Goal: Check status: Check status

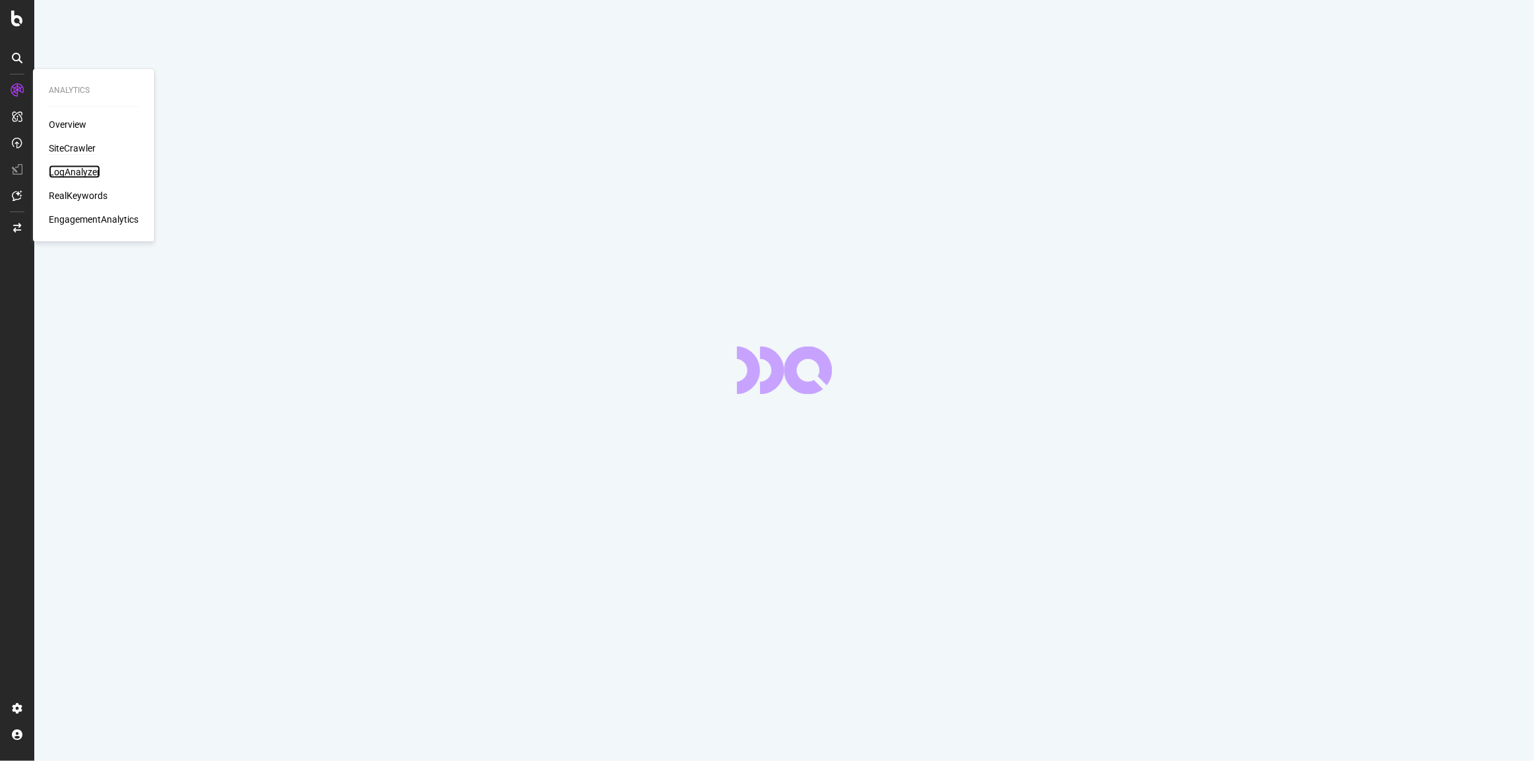
click at [78, 169] on div "LogAnalyzer" at bounding box center [74, 171] width 51 height 13
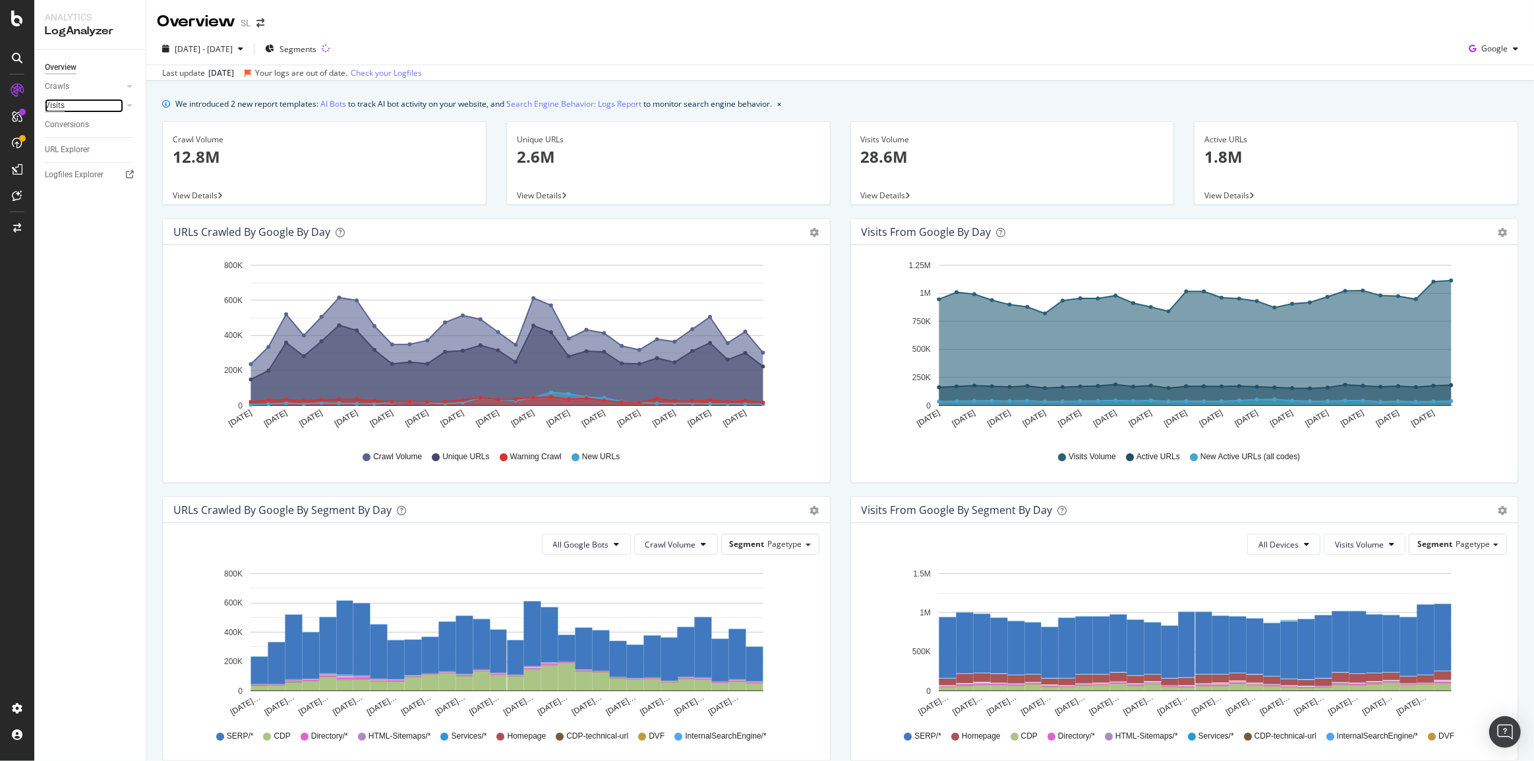
click at [62, 110] on div "Visits" at bounding box center [55, 106] width 20 height 14
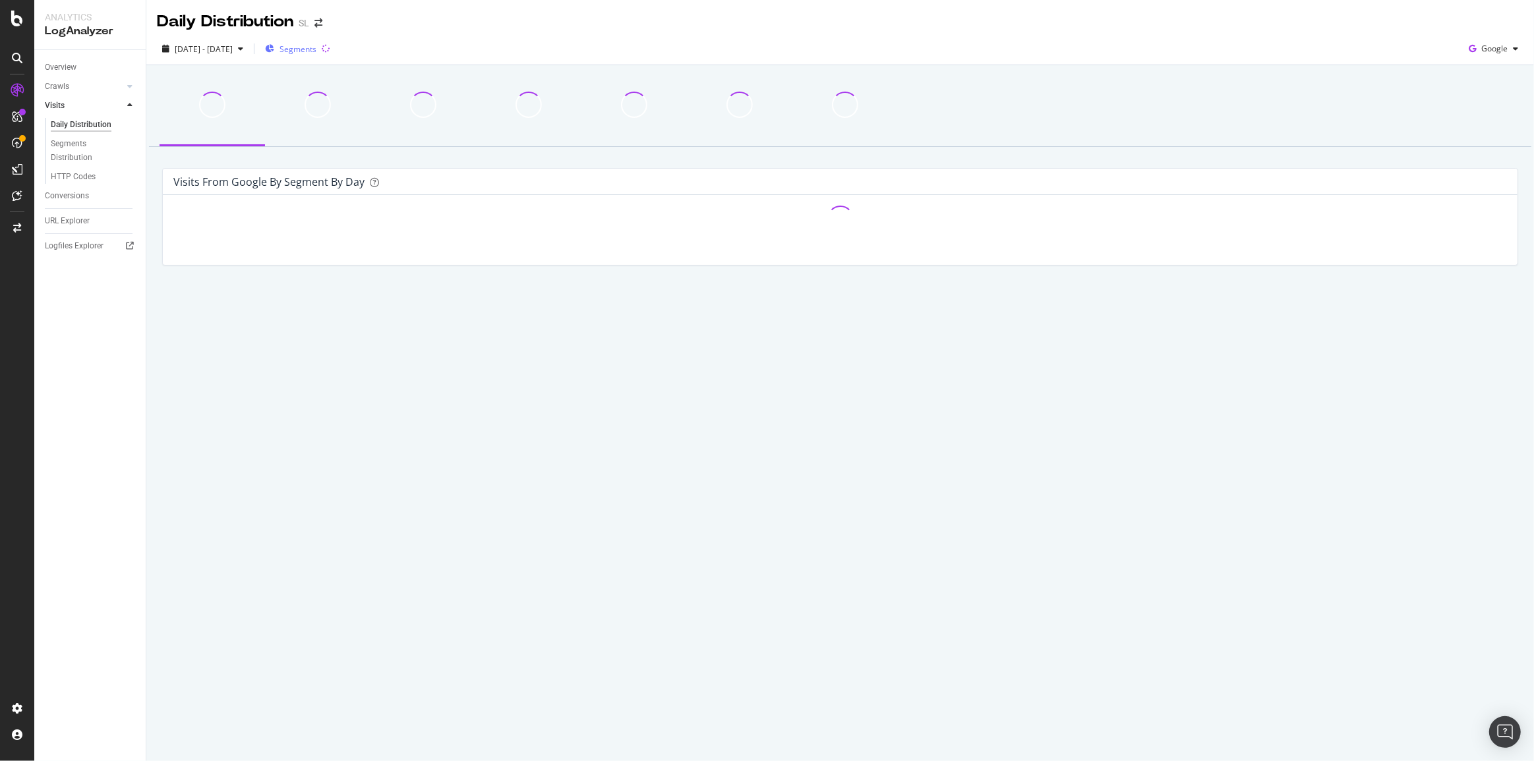
click at [316, 49] on span "Segments" at bounding box center [297, 49] width 37 height 11
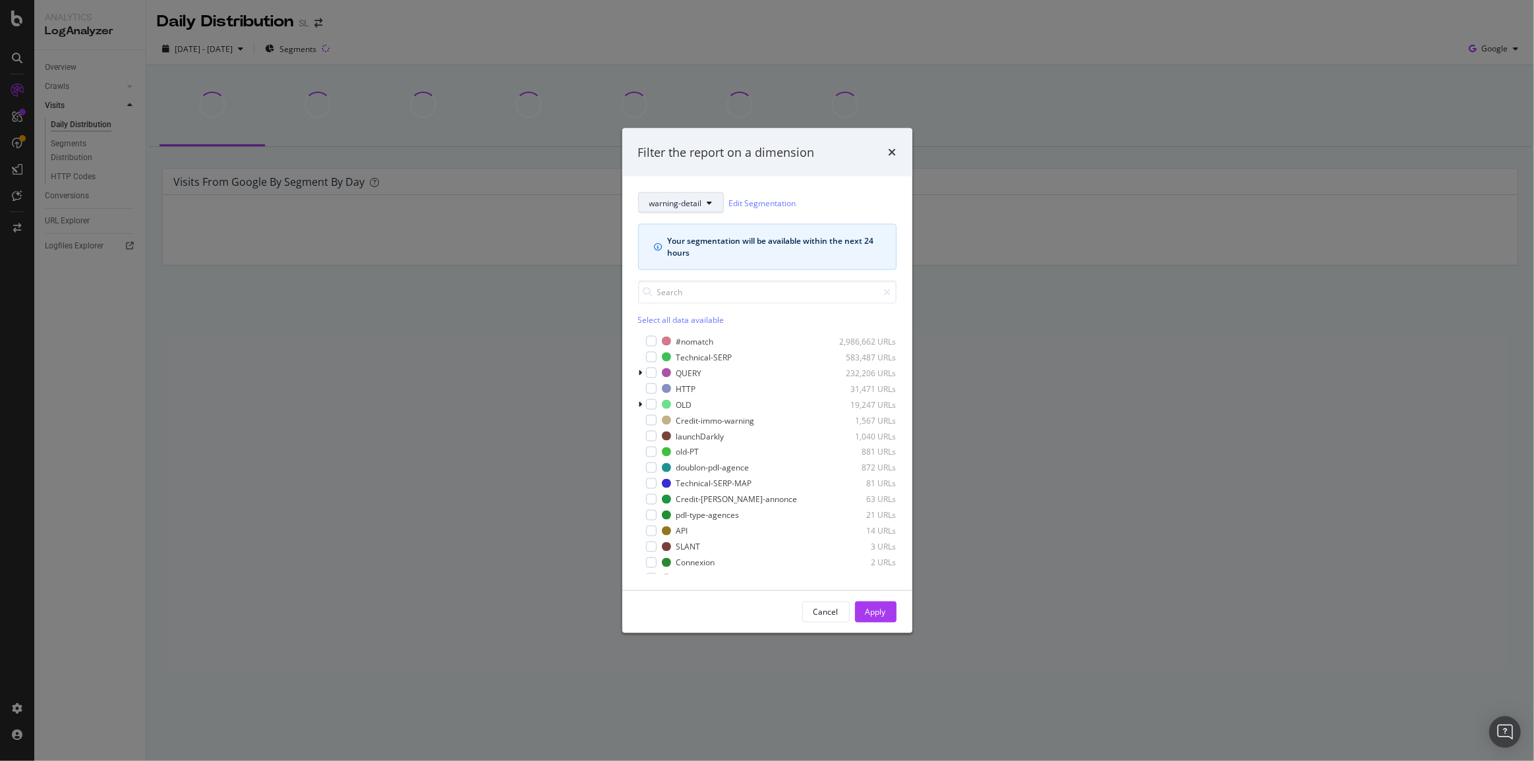
click at [687, 206] on span "warning-detail" at bounding box center [675, 202] width 53 height 11
click at [691, 324] on span "Keyfact" at bounding box center [695, 324] width 92 height 12
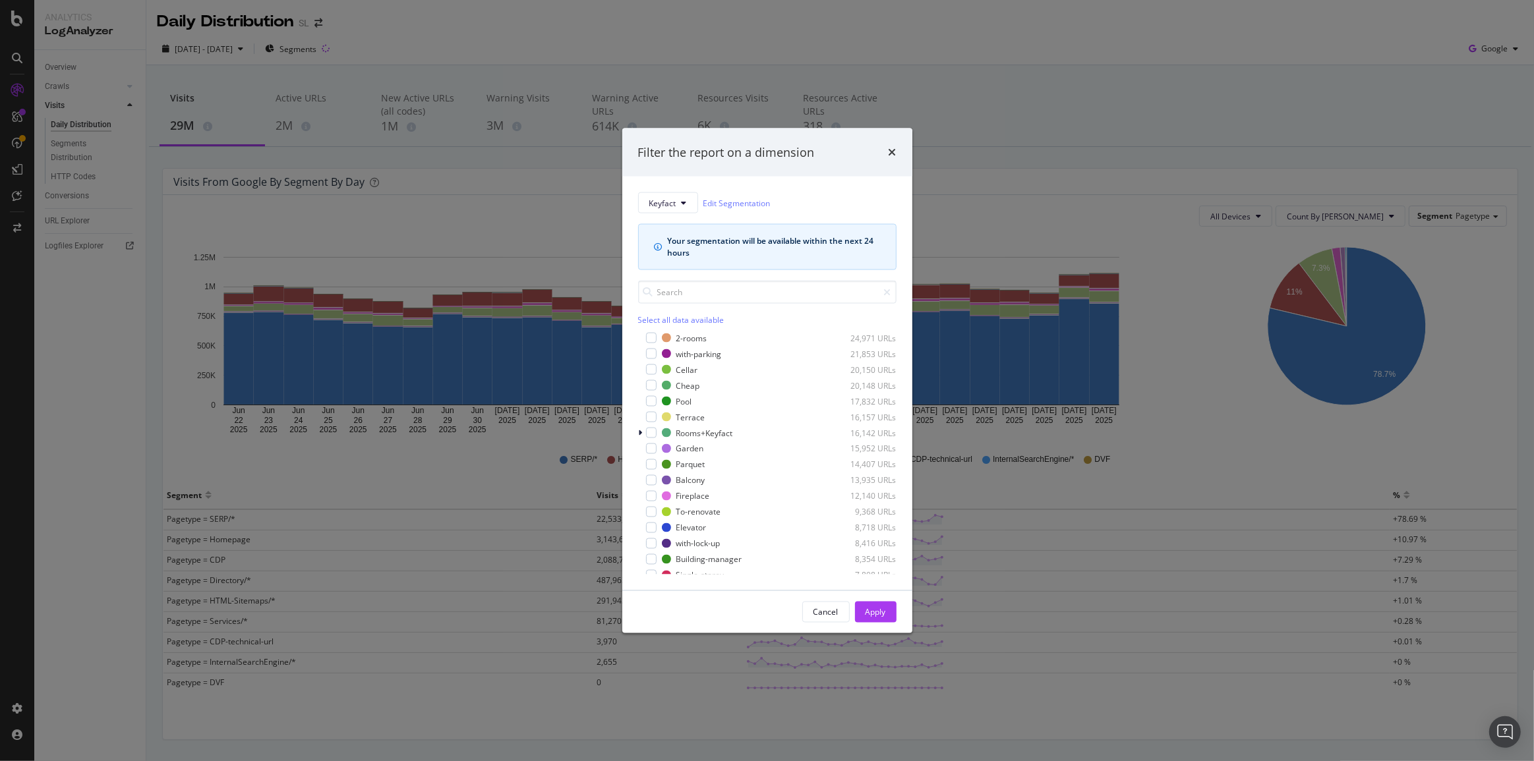
scroll to position [119, 0]
click at [761, 490] on div "modal" at bounding box center [776, 491] width 100 height 8
click at [878, 608] on div "Apply" at bounding box center [875, 611] width 20 height 11
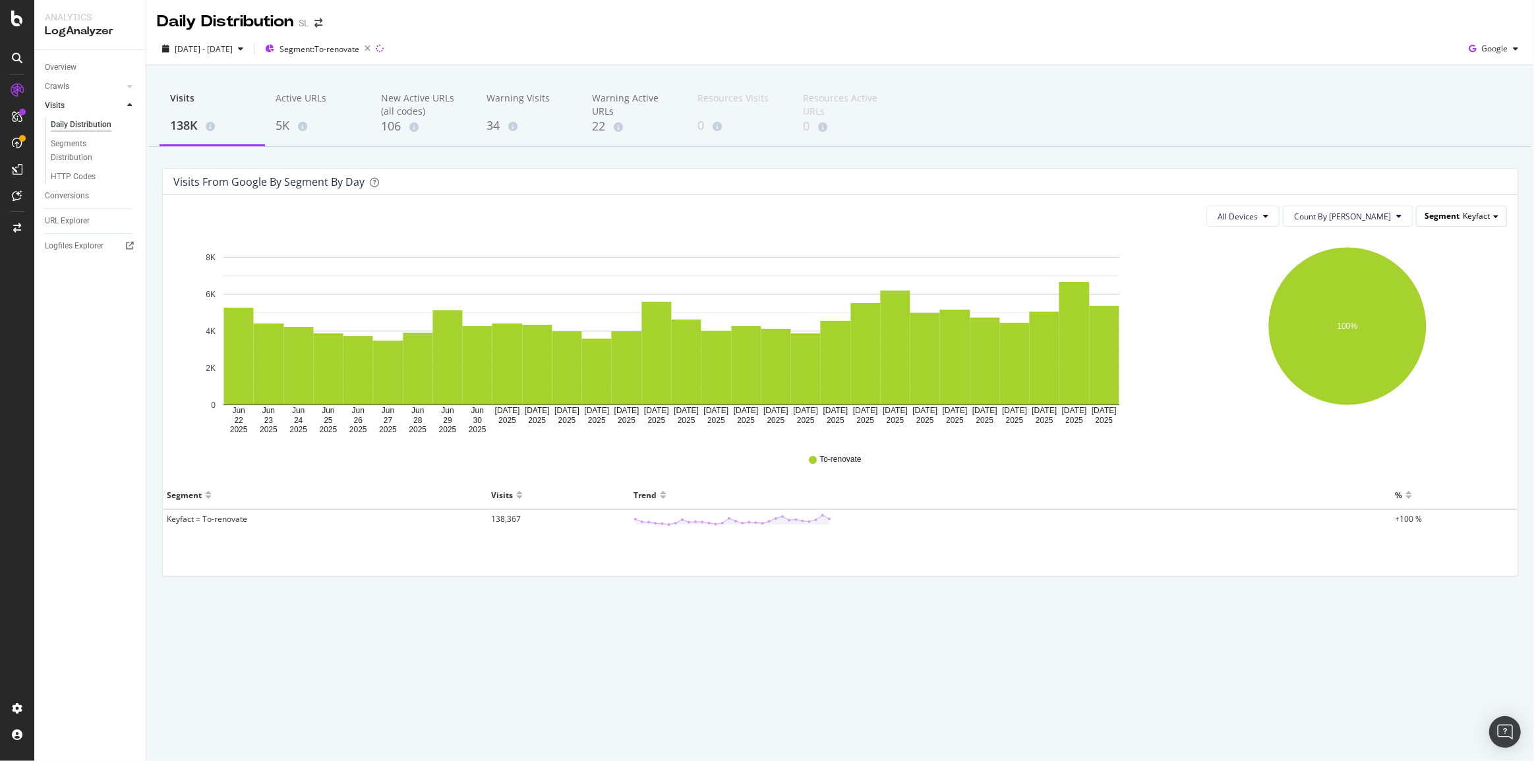
click at [1506, 216] on div "Segment Keyfact" at bounding box center [1461, 216] width 91 height 21
click at [1494, 216] on span at bounding box center [1495, 217] width 5 height 3
click at [1446, 270] on div "EstateType" at bounding box center [1443, 271] width 114 height 18
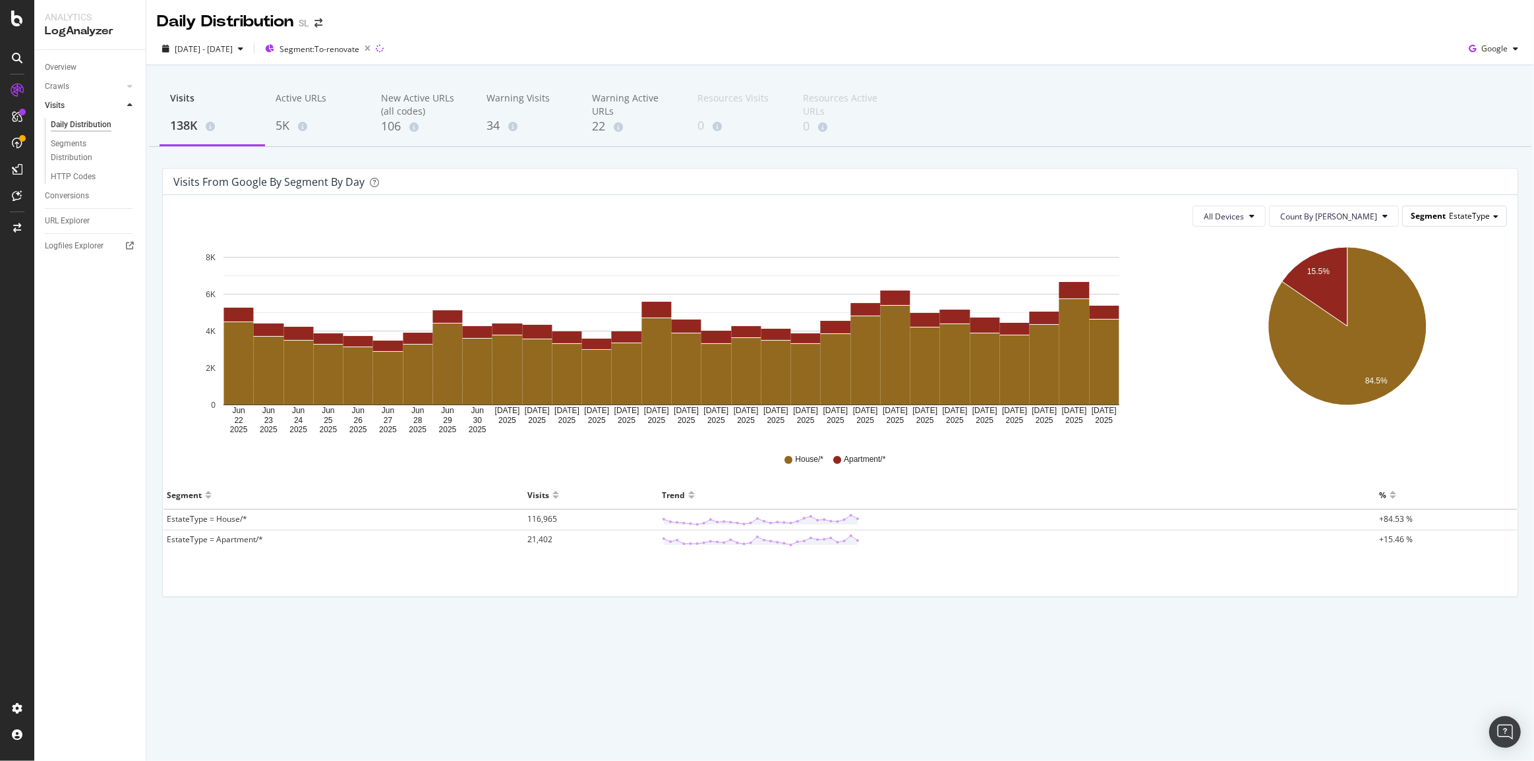
click at [1412, 216] on div "Segment EstateType" at bounding box center [1454, 215] width 103 height 19
click at [1405, 400] on div "Advanced selector >" at bounding box center [1443, 397] width 114 height 18
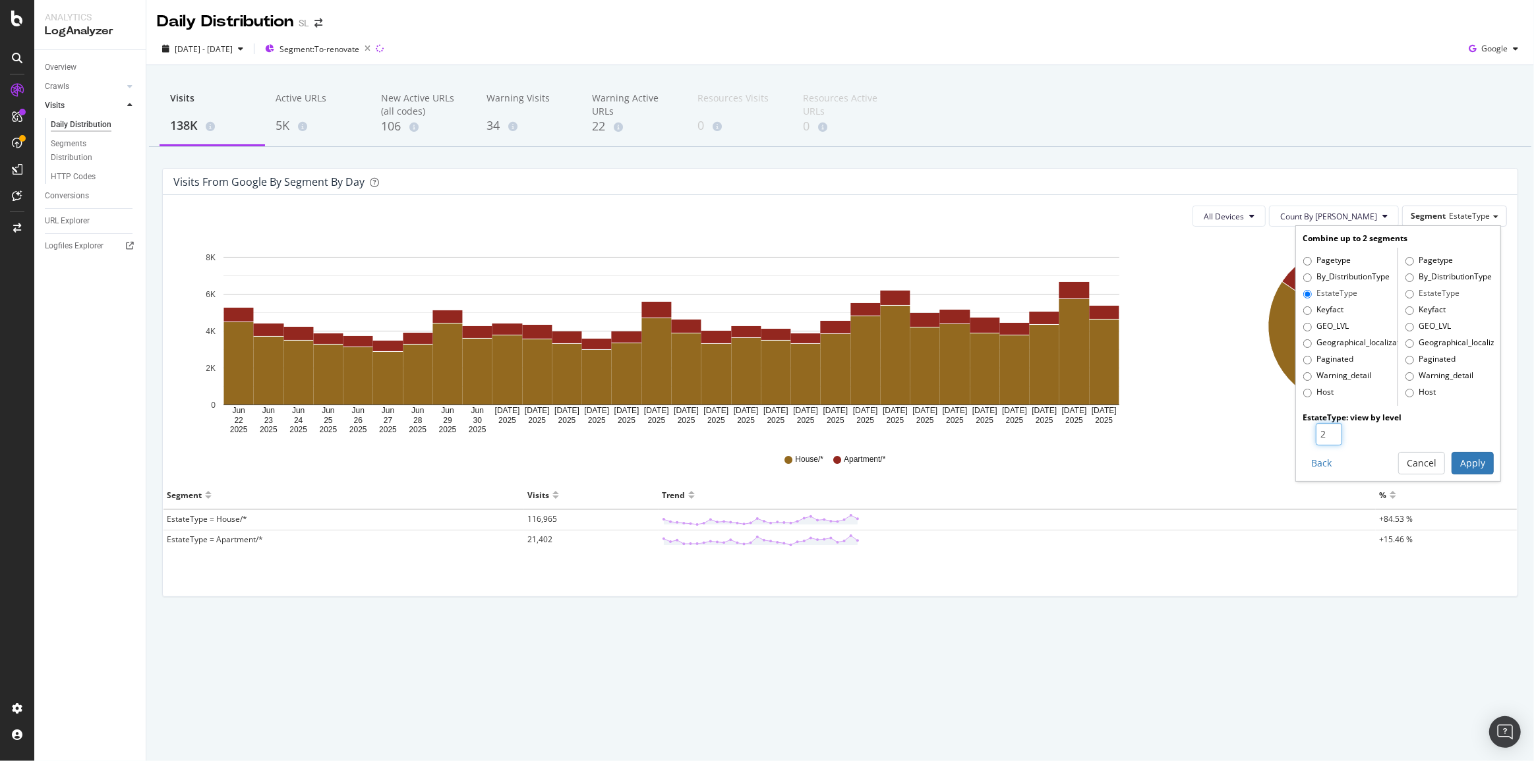
type input "2"
click at [1333, 431] on input "2" at bounding box center [1329, 434] width 26 height 22
click at [1464, 466] on button "Apply" at bounding box center [1472, 463] width 42 height 22
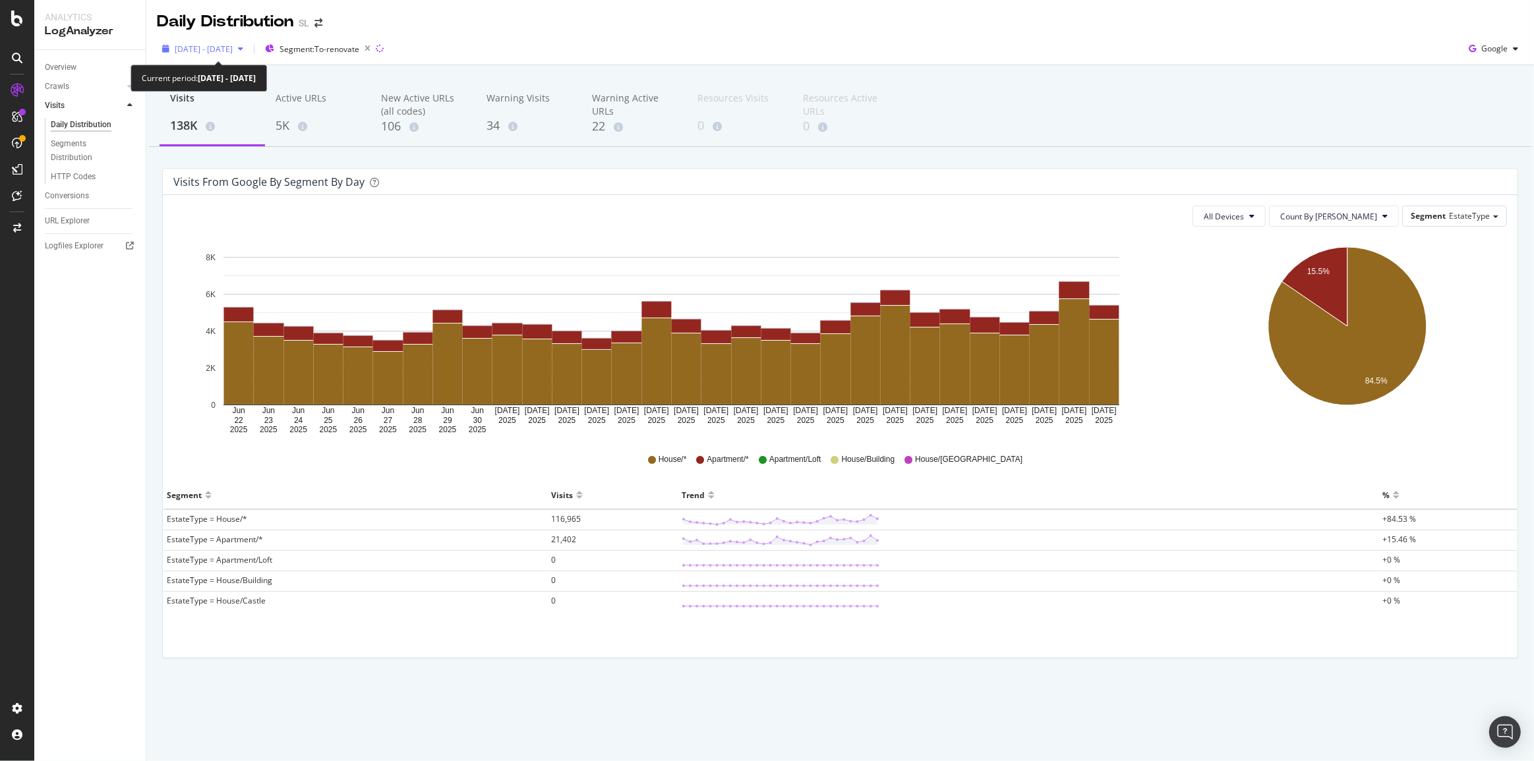
click at [230, 48] on span "[DATE] - [DATE]" at bounding box center [204, 49] width 58 height 11
click at [318, 24] on icon "arrow-right-arrow-left" at bounding box center [318, 22] width 8 height 9
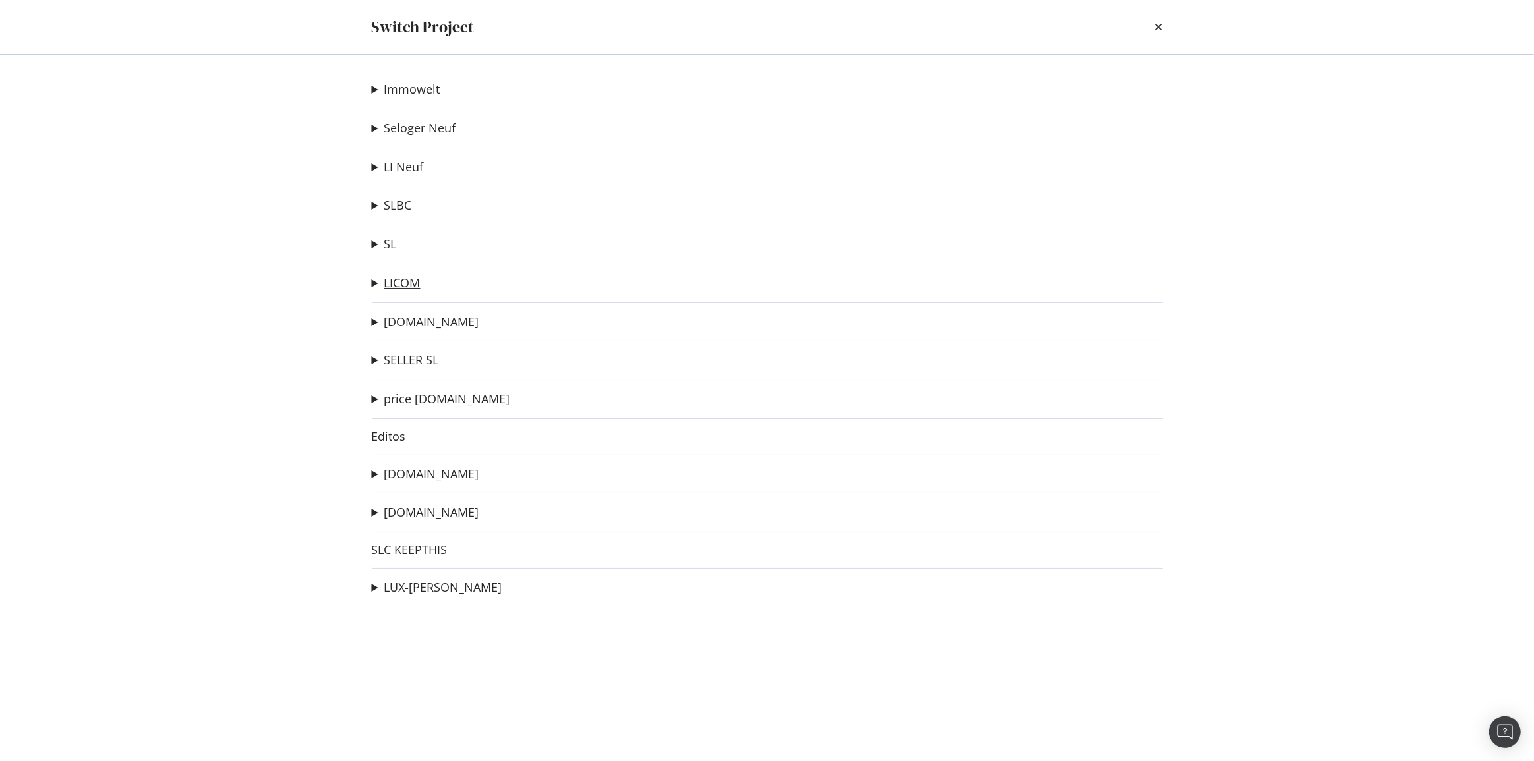
click at [415, 285] on link "LICOM" at bounding box center [402, 283] width 36 height 14
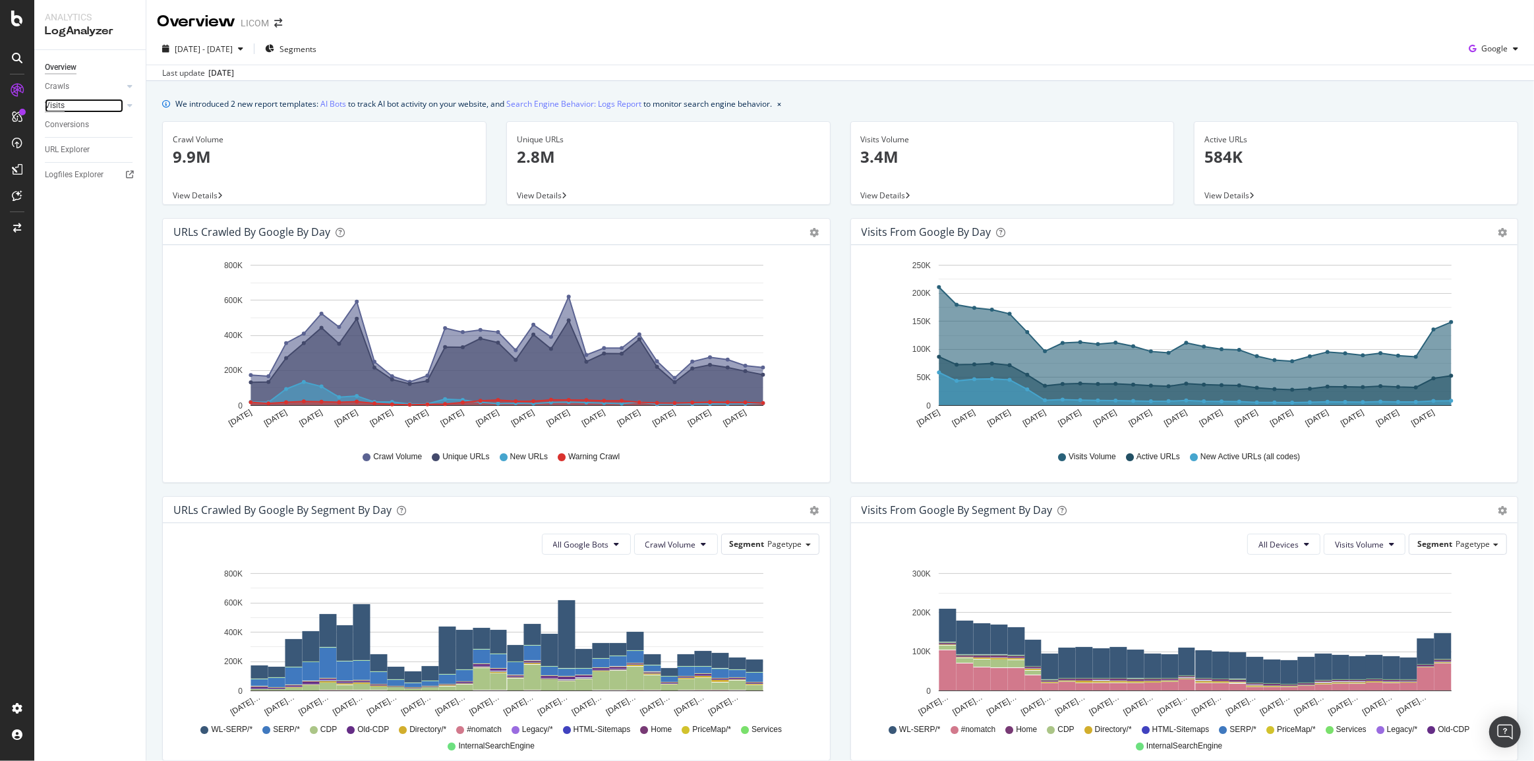
click at [60, 105] on div "Visits" at bounding box center [55, 106] width 20 height 14
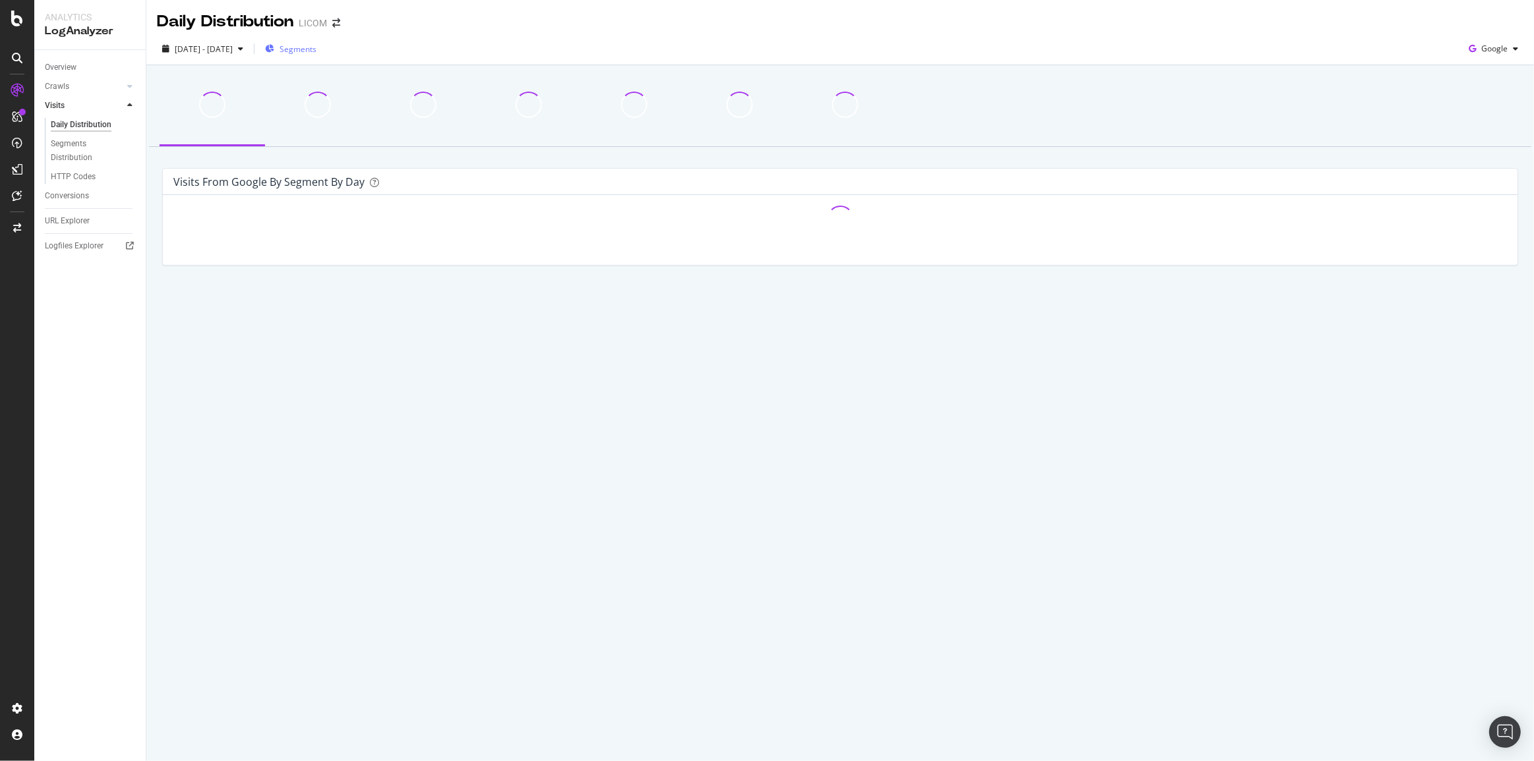
click at [316, 53] on span "Segments" at bounding box center [297, 49] width 37 height 11
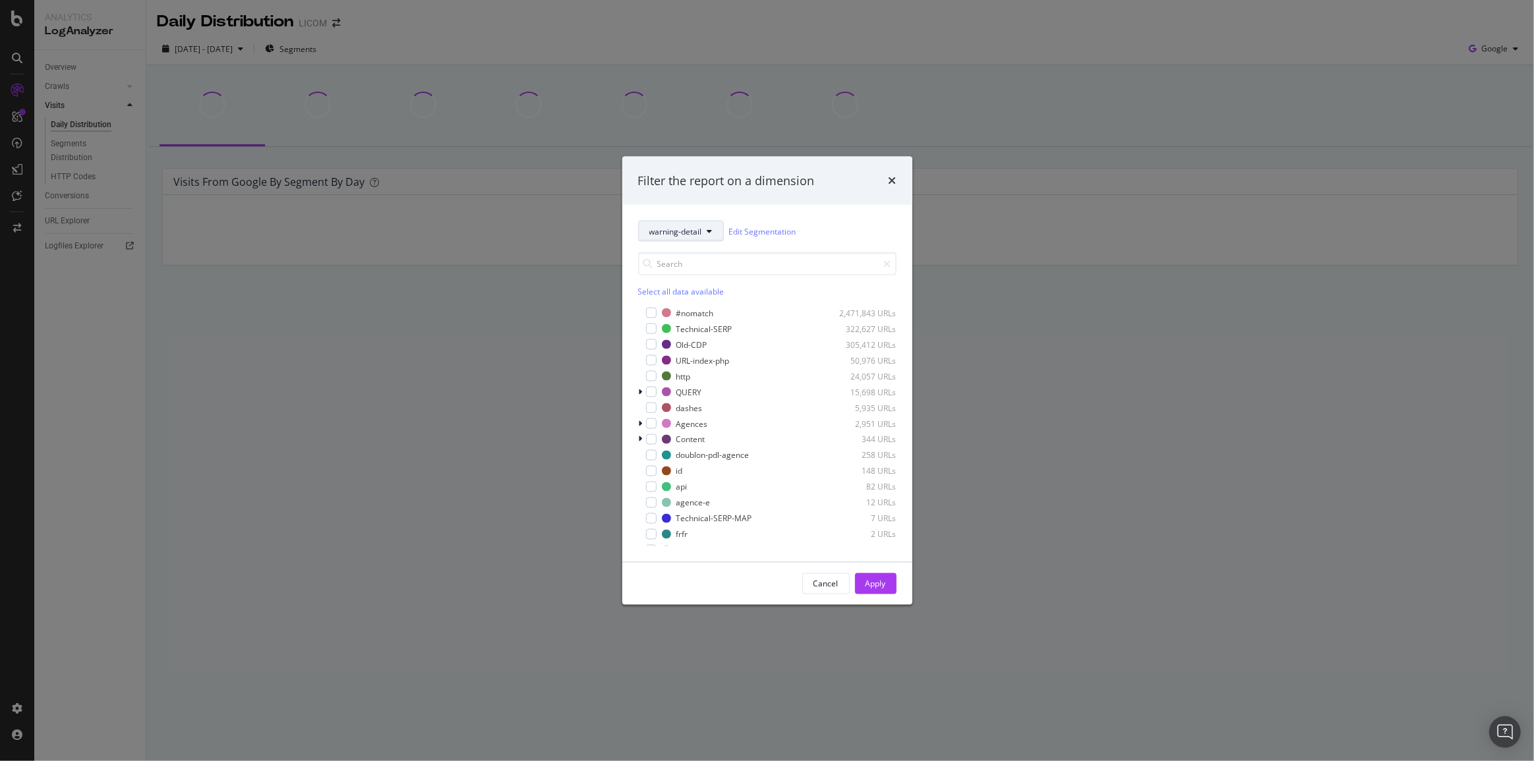
click at [716, 227] on button "warning-detail" at bounding box center [681, 231] width 86 height 21
click at [725, 357] on div "Keyfact" at bounding box center [695, 351] width 115 height 19
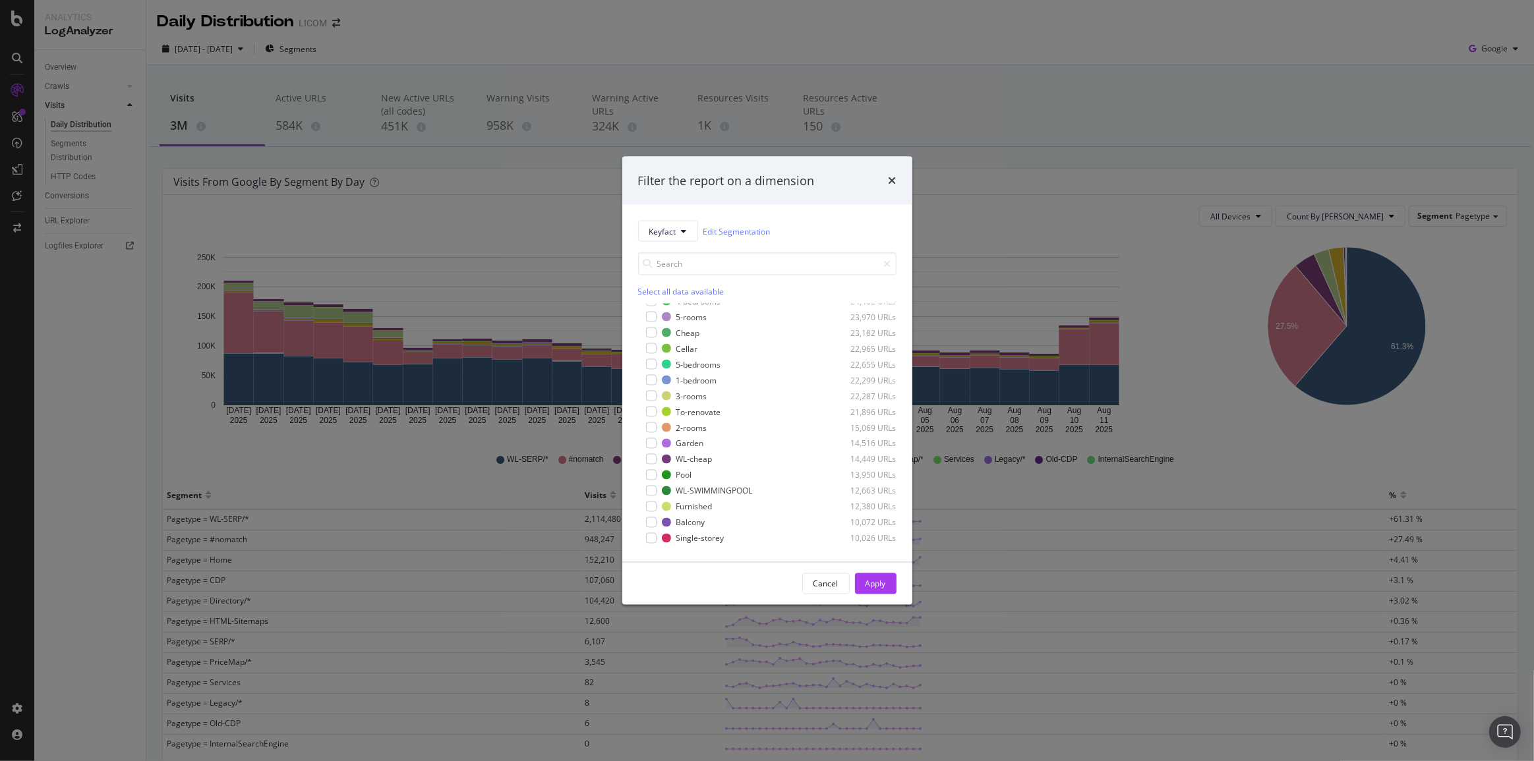
scroll to position [239, 0]
click at [762, 386] on div "modal" at bounding box center [776, 390] width 100 height 8
click at [883, 579] on div "Apply" at bounding box center [875, 583] width 20 height 11
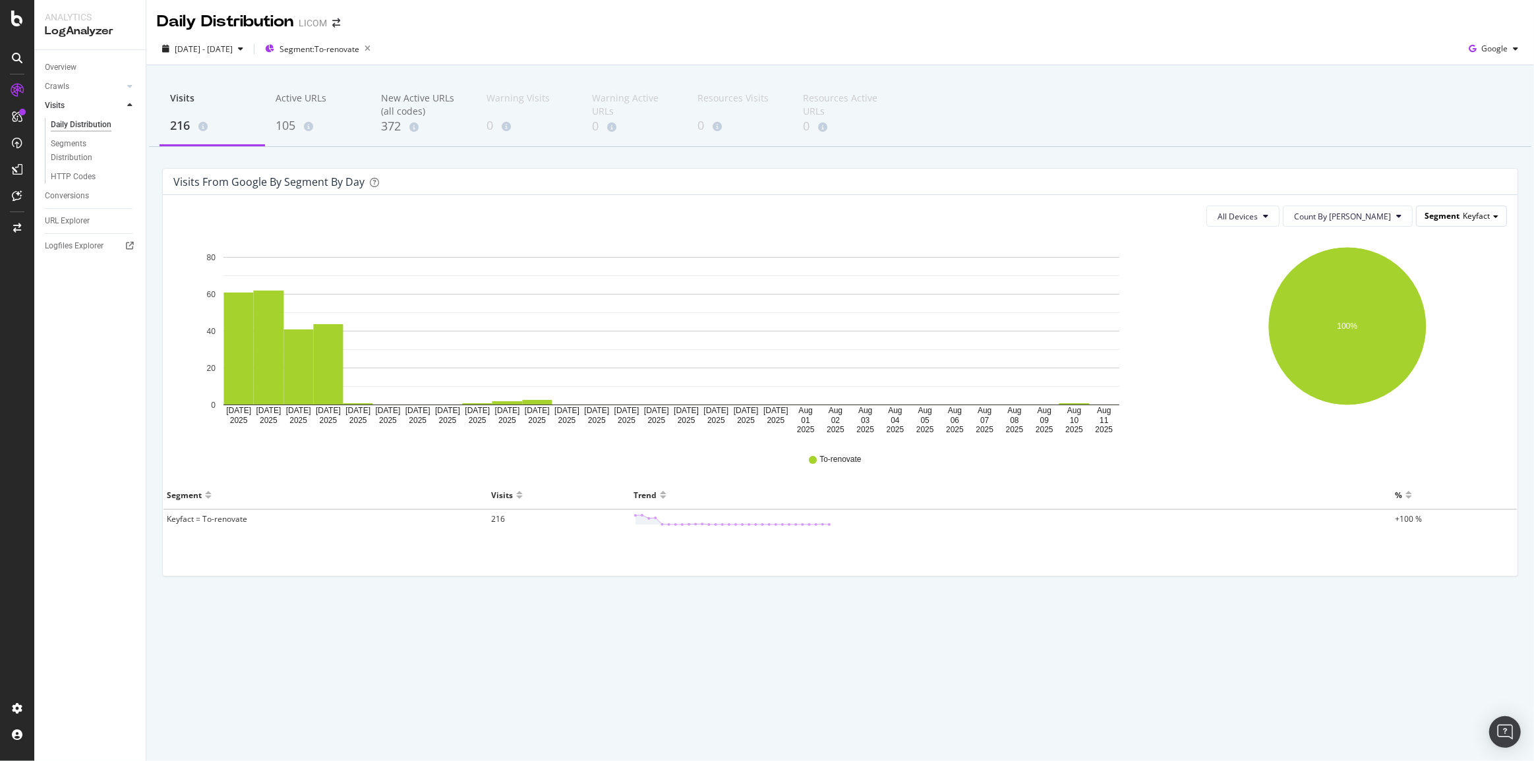
click at [1452, 208] on div "Segment Keyfact" at bounding box center [1461, 215] width 90 height 19
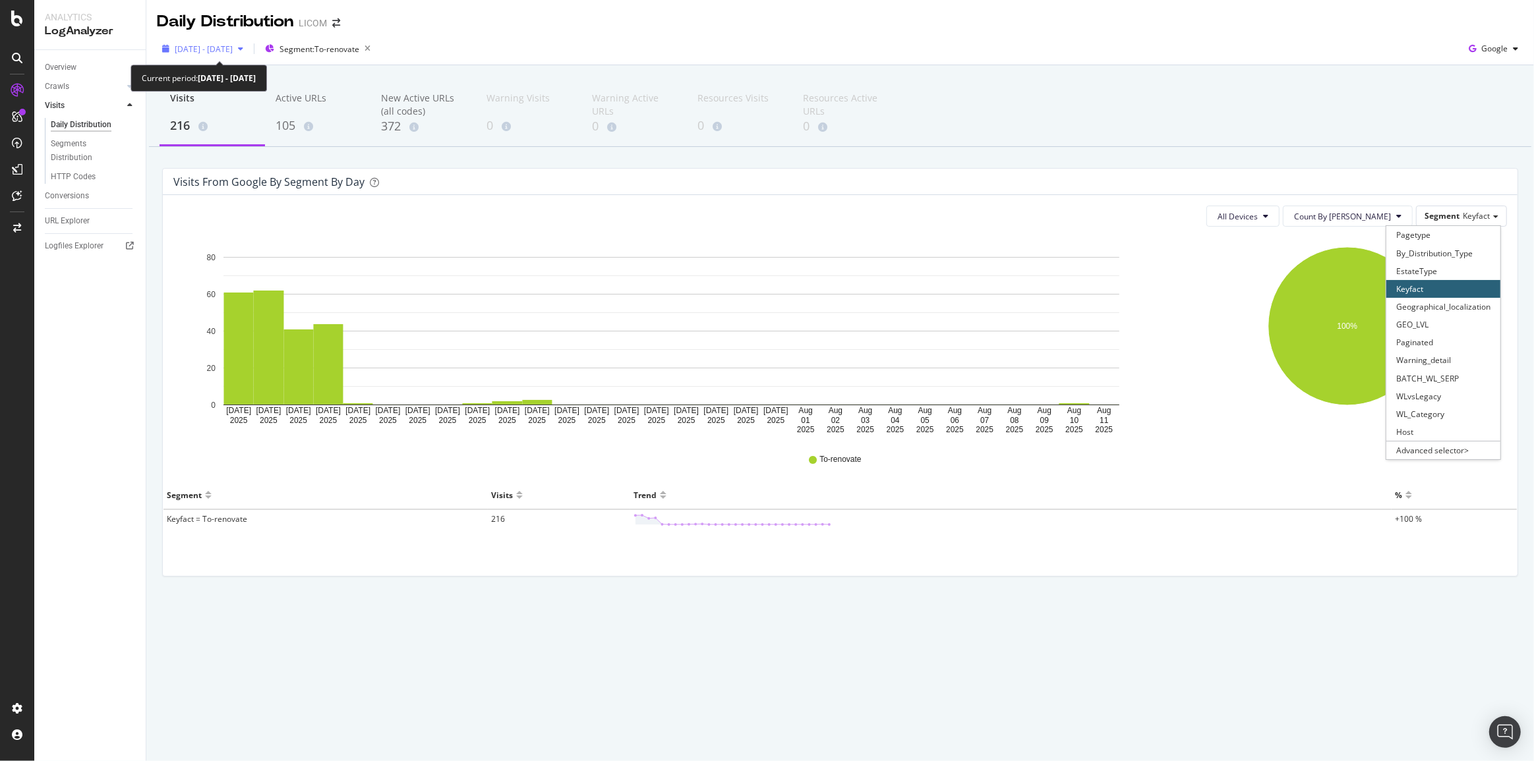
click at [233, 53] on span "[DATE] - [DATE]" at bounding box center [204, 49] width 58 height 11
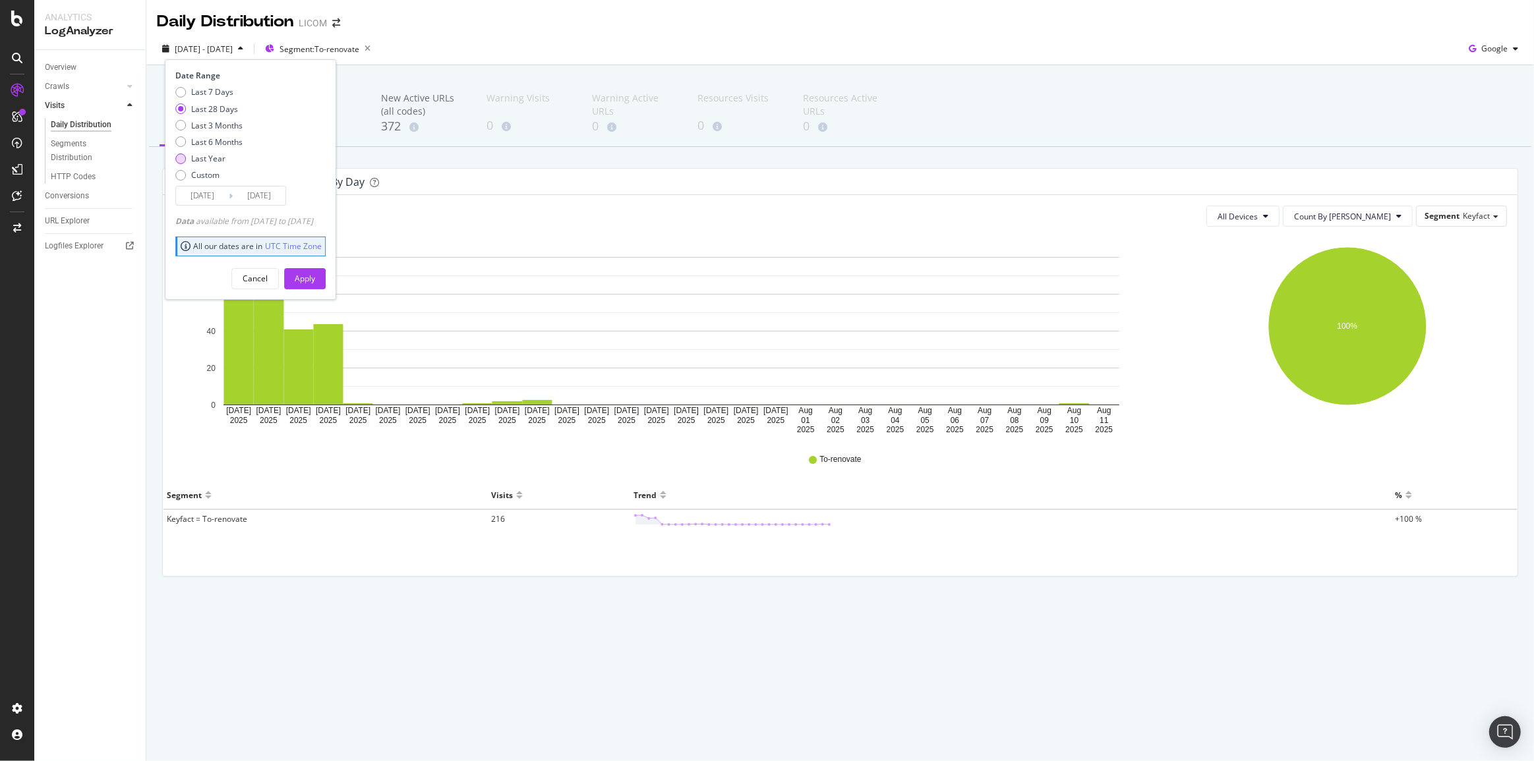
click at [204, 159] on div "Last Year" at bounding box center [208, 158] width 34 height 11
type input "[DATE]"
click at [315, 277] on div "Apply" at bounding box center [305, 278] width 20 height 11
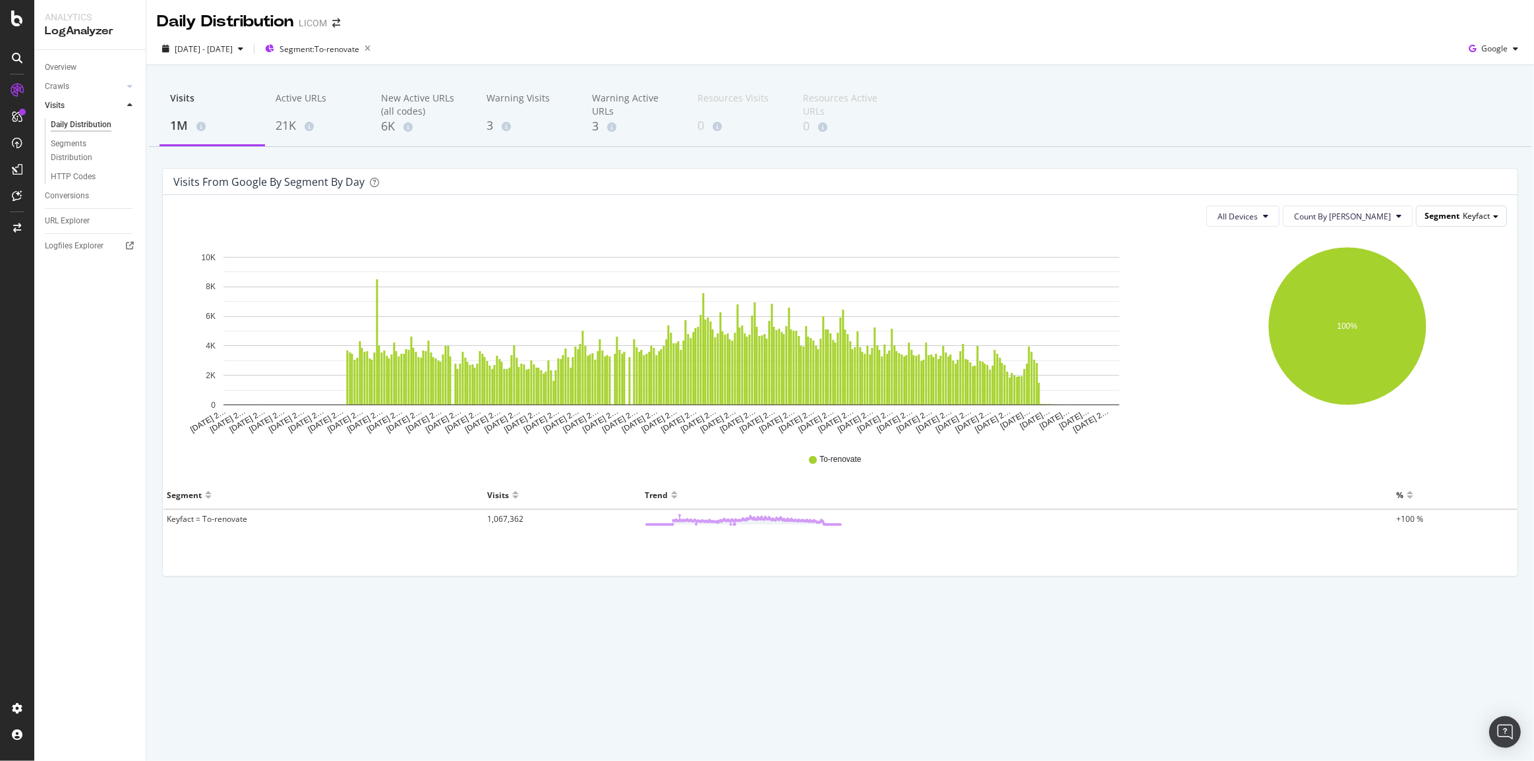
click at [1480, 224] on div "Segment Keyfact" at bounding box center [1461, 215] width 90 height 19
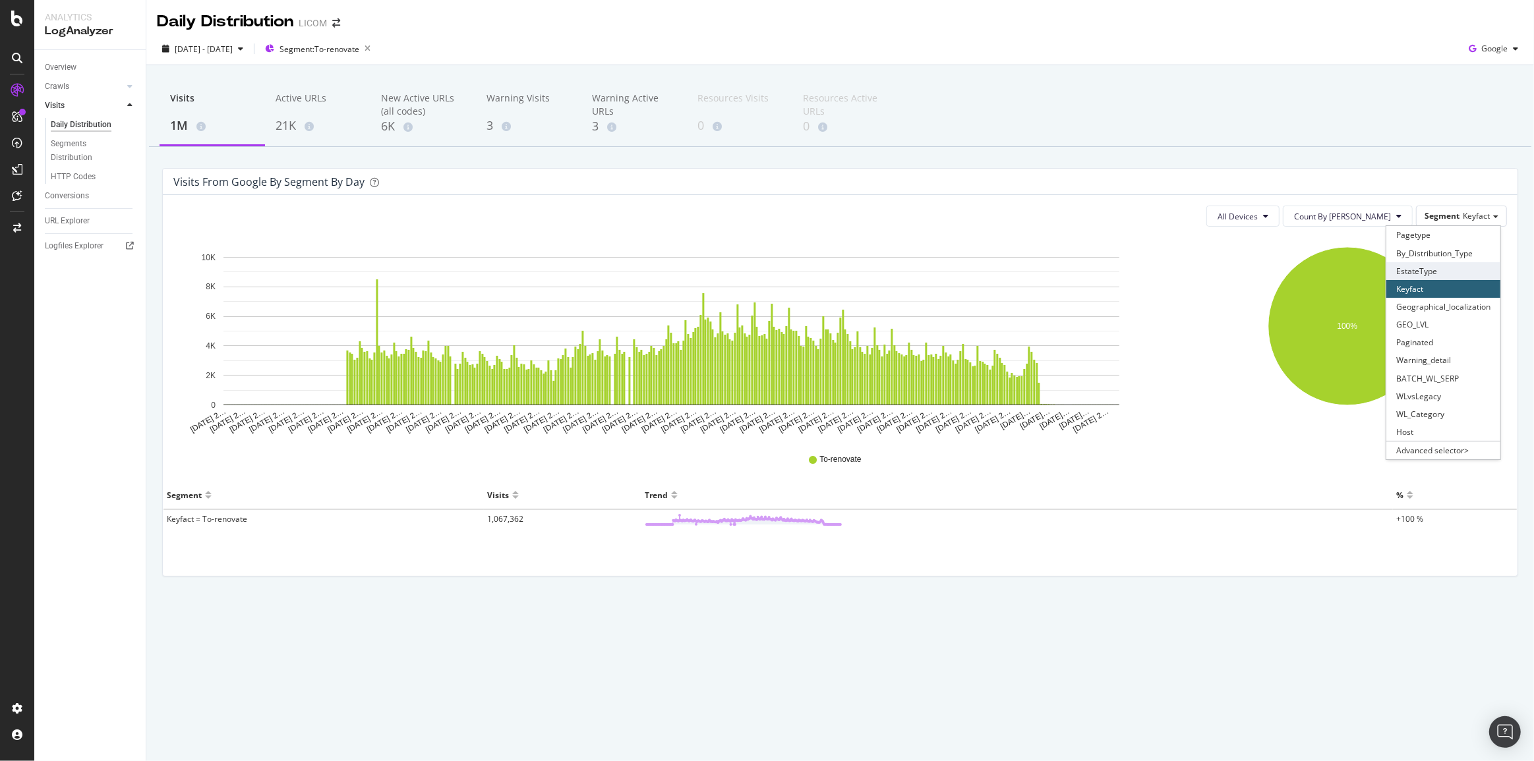
click at [1457, 266] on div "EstateType" at bounding box center [1443, 271] width 114 height 18
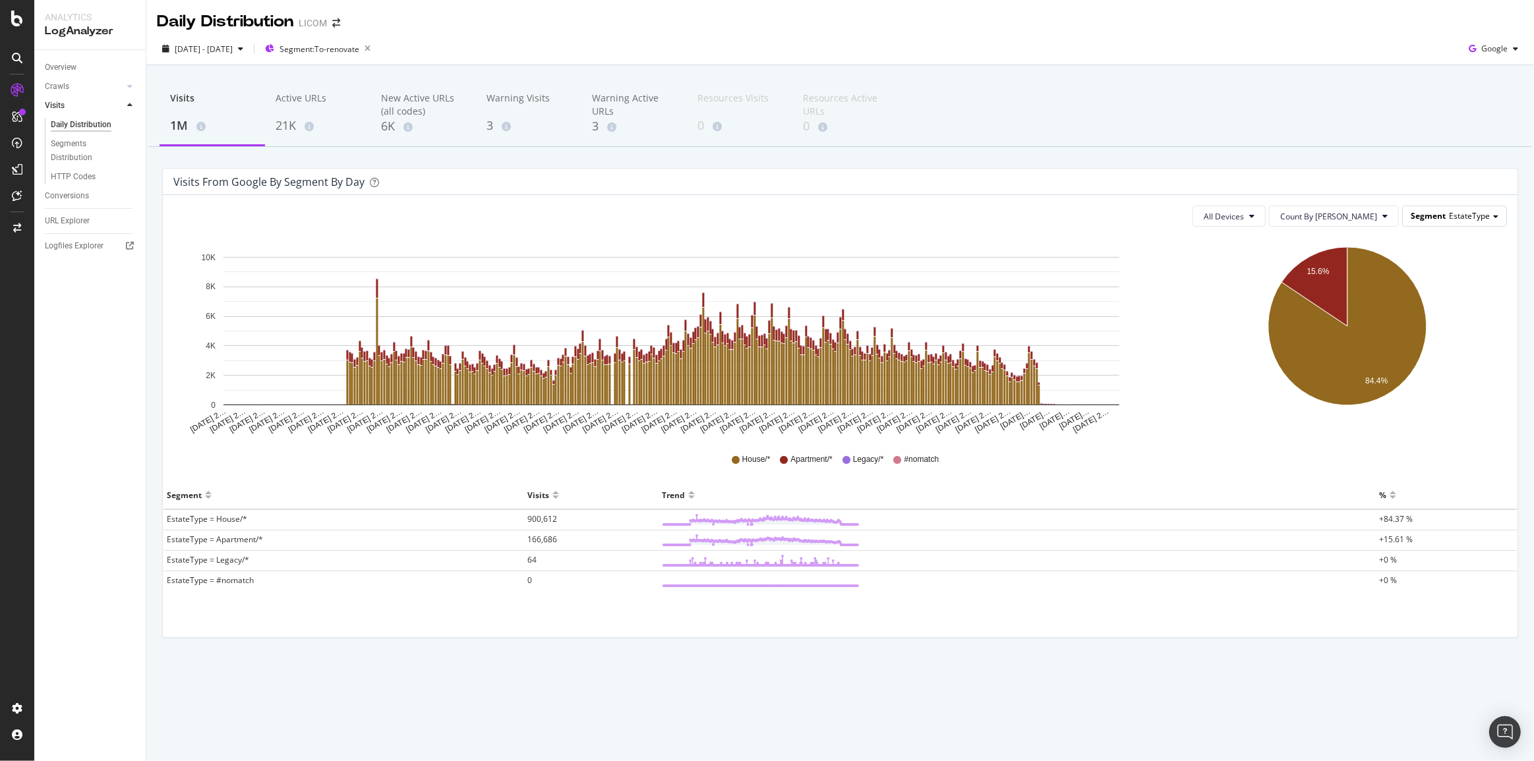
click at [1471, 214] on span "EstateType" at bounding box center [1469, 215] width 41 height 11
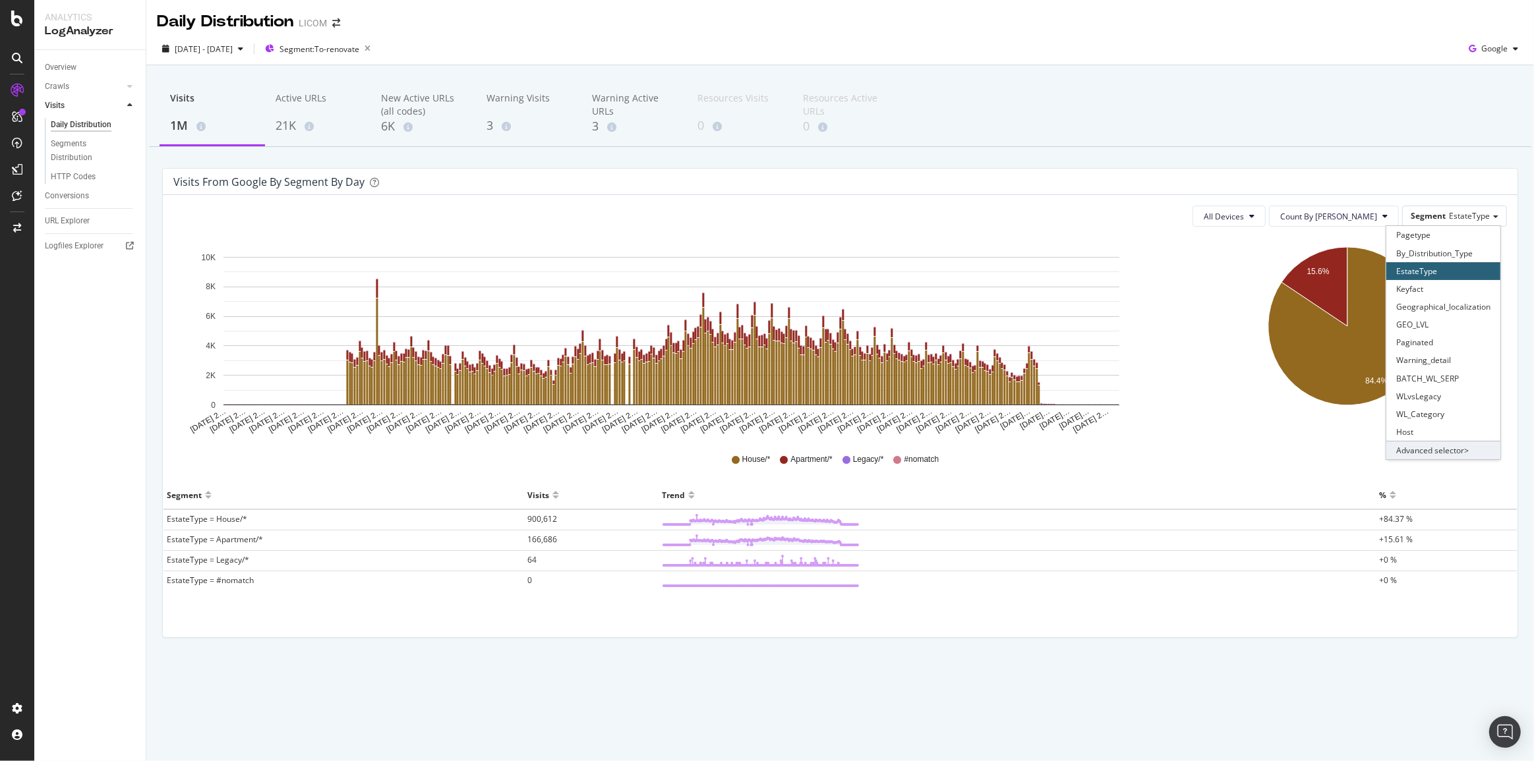
click at [1459, 451] on div "Advanced selector >" at bounding box center [1443, 450] width 114 height 18
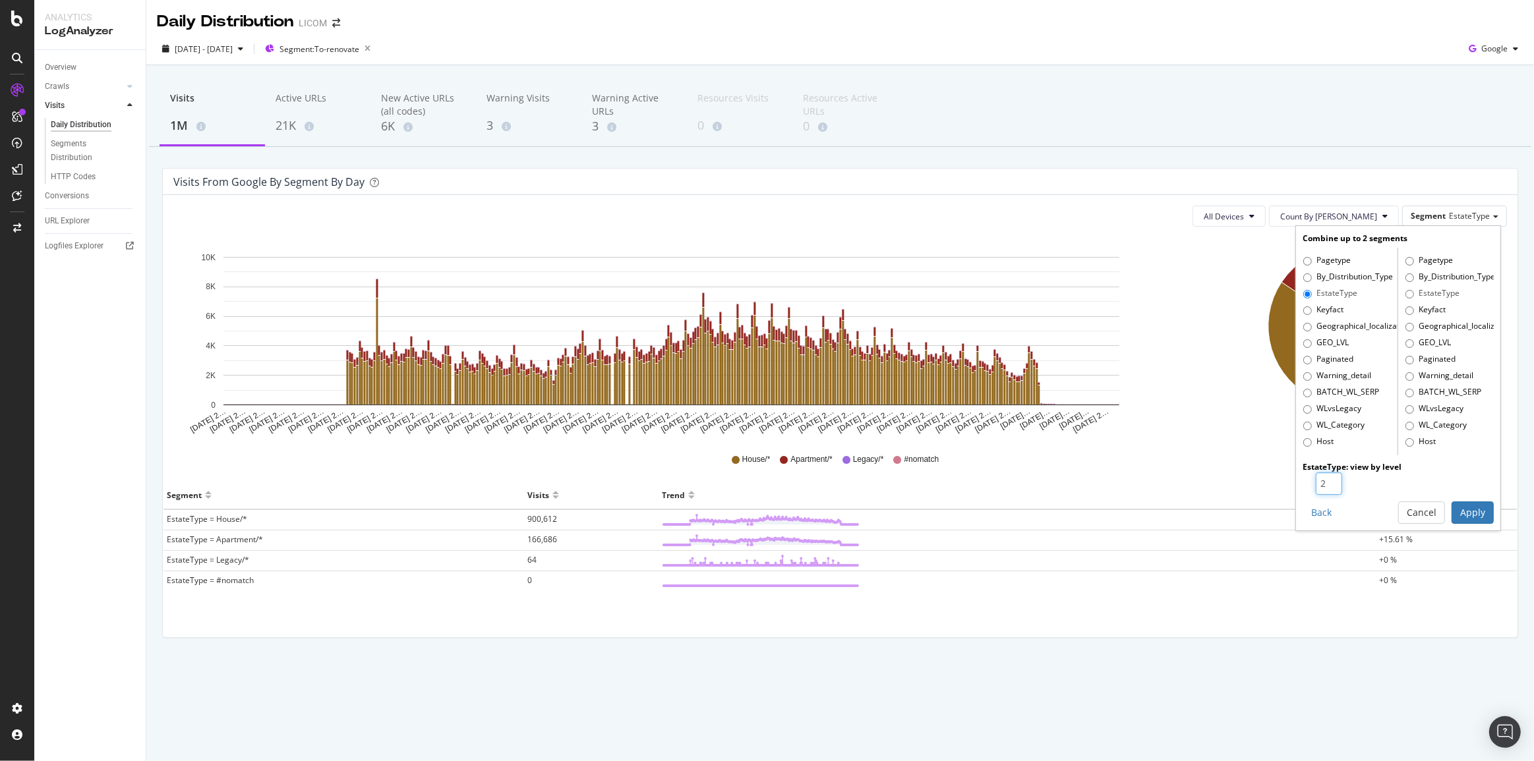
type input "2"
click at [1333, 480] on input "2" at bounding box center [1329, 484] width 26 height 22
click at [1476, 515] on button "Apply" at bounding box center [1472, 513] width 42 height 22
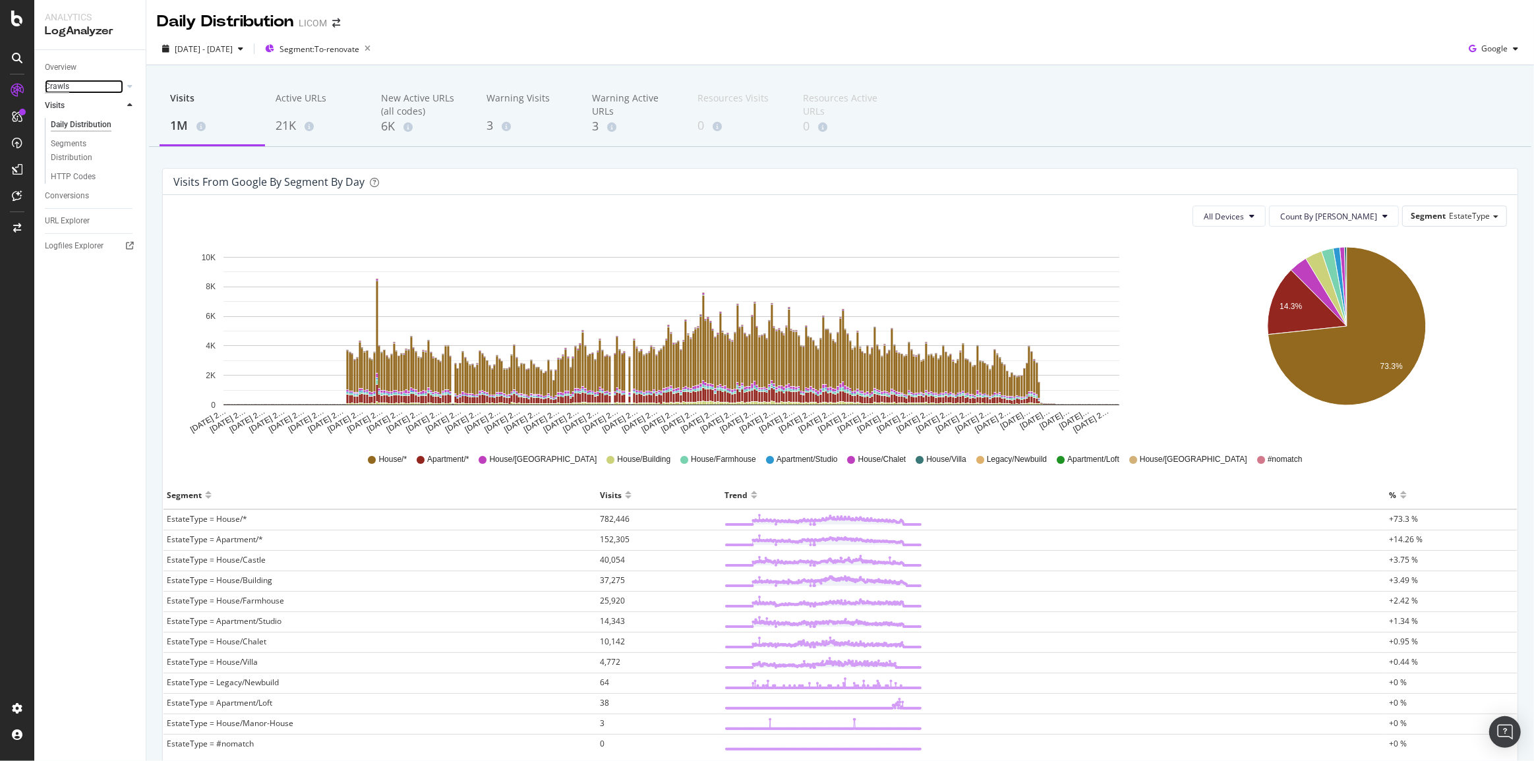
click at [67, 89] on div "Crawls" at bounding box center [57, 87] width 24 height 14
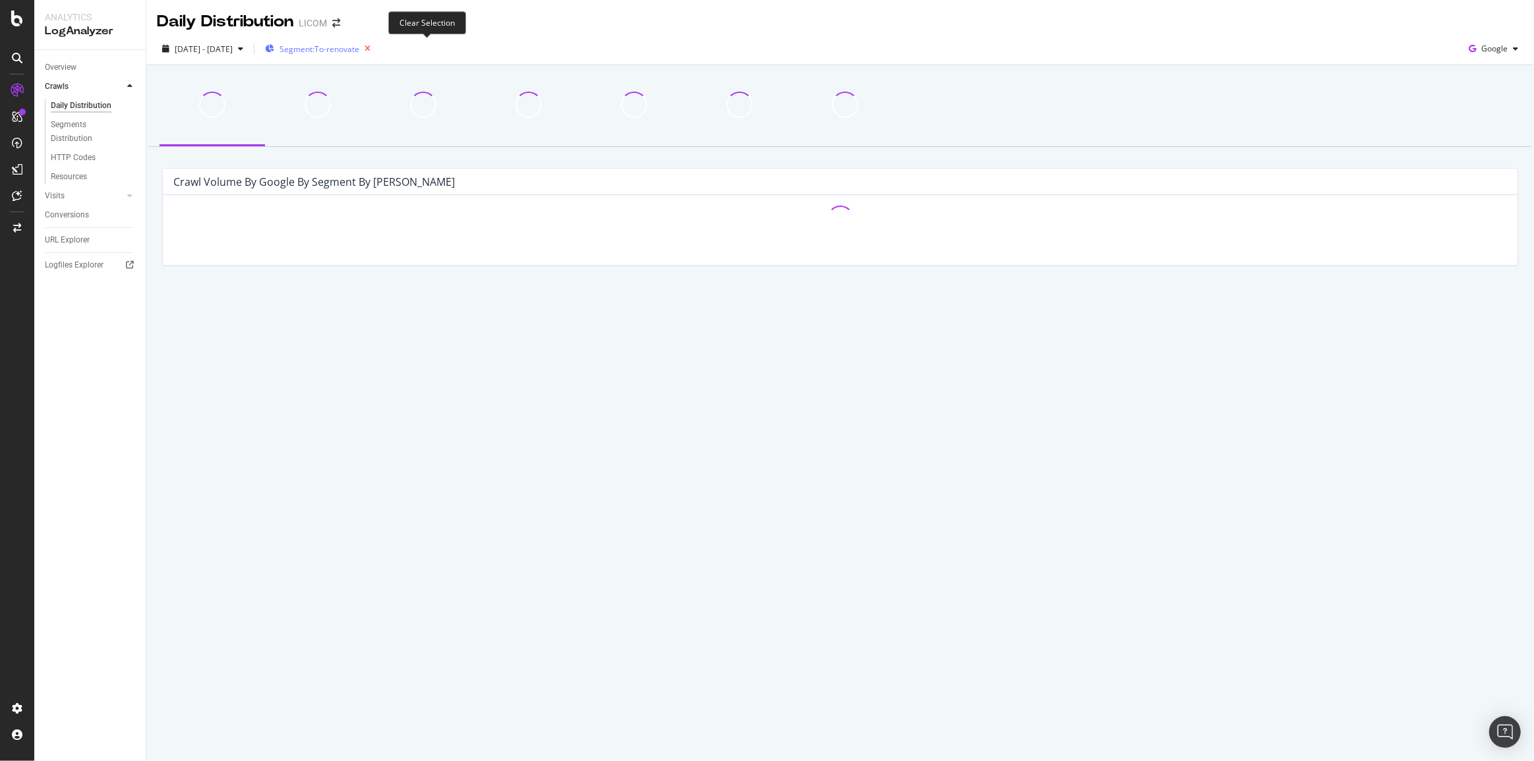
click at [376, 44] on icon "button" at bounding box center [367, 49] width 16 height 18
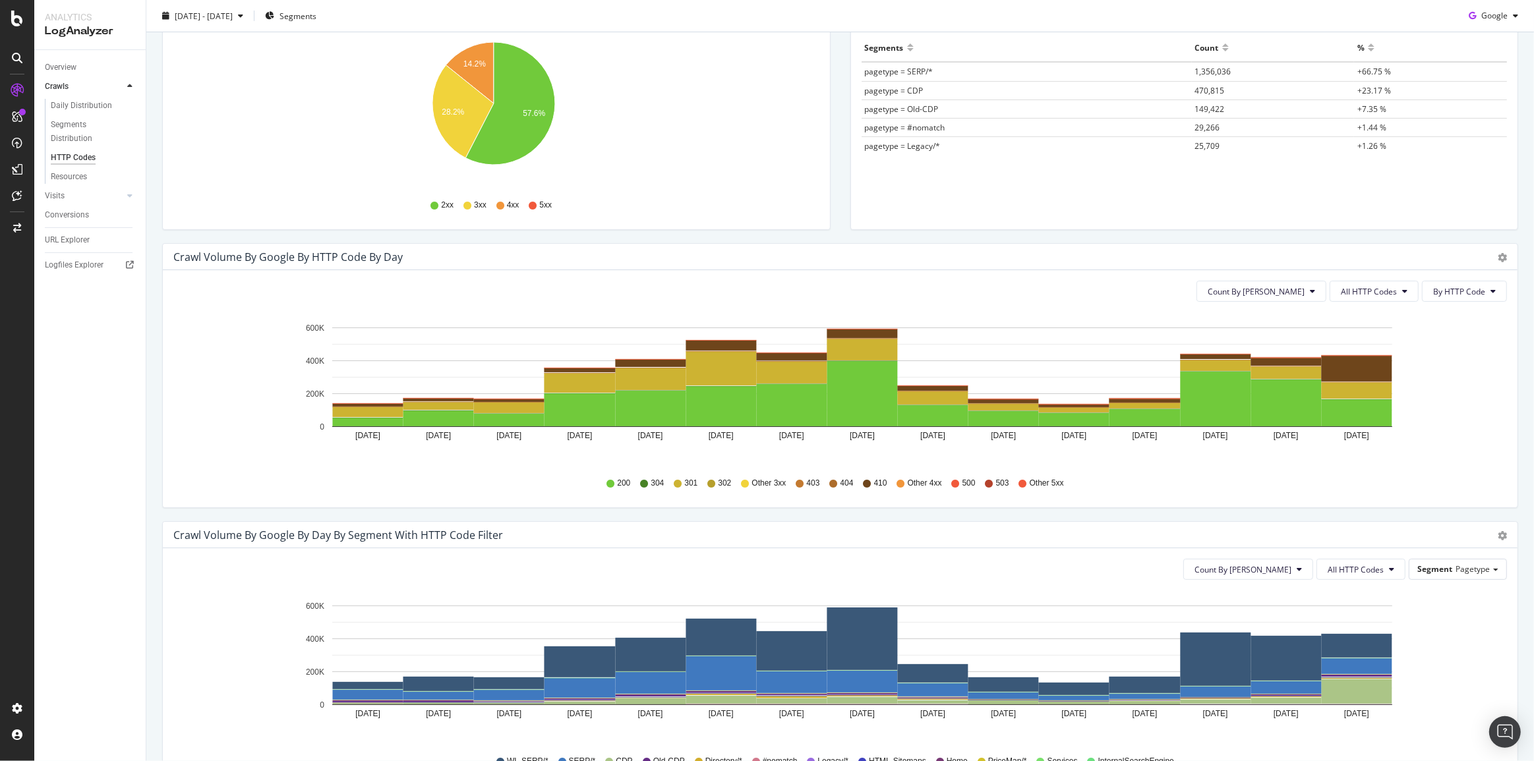
scroll to position [359, 0]
